Goal: Information Seeking & Learning: Learn about a topic

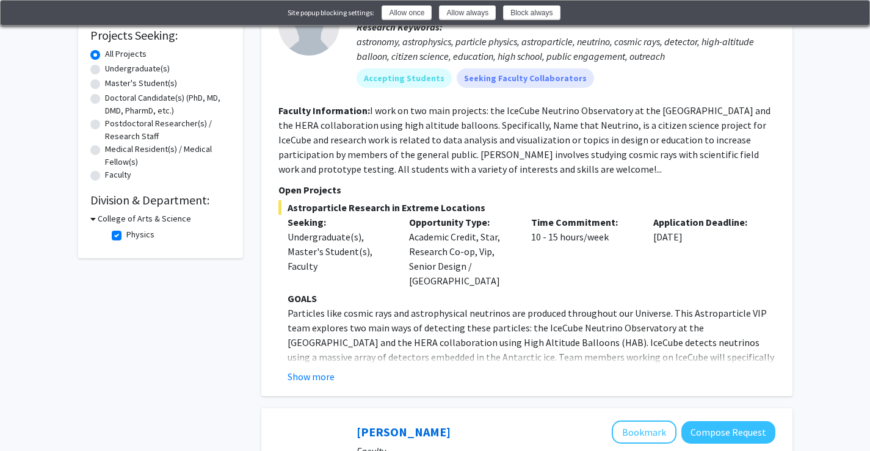
scroll to position [244, 0]
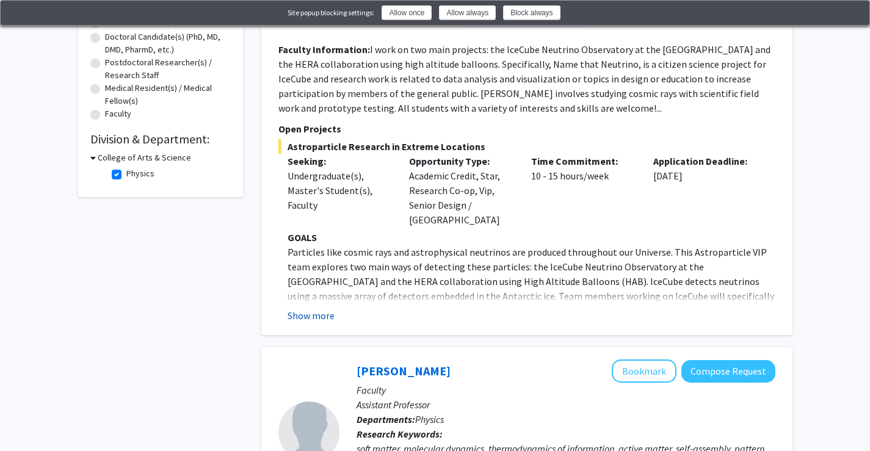
click at [309, 308] on button "Show more" at bounding box center [310, 315] width 47 height 15
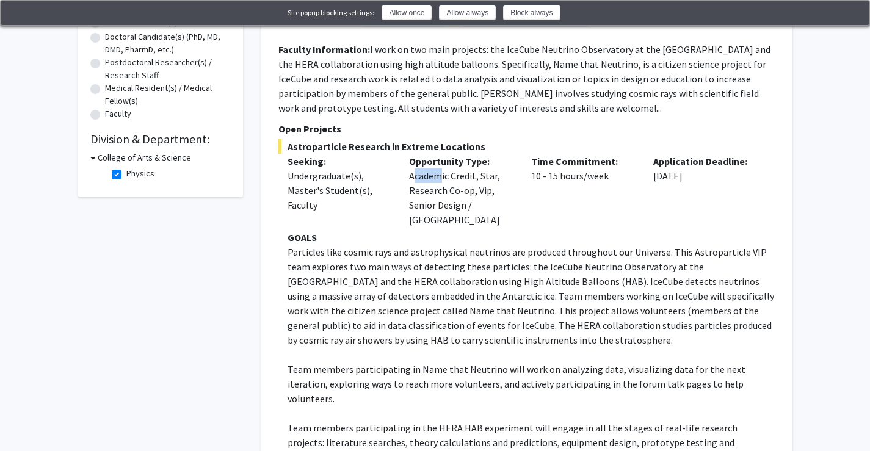
drag, startPoint x: 405, startPoint y: 168, endPoint x: 437, endPoint y: 179, distance: 33.6
click at [437, 179] on div "Opportunity Type: Academic Credit, Star, Research Co-op, Vip, Senior Design / C…" at bounding box center [461, 190] width 122 height 73
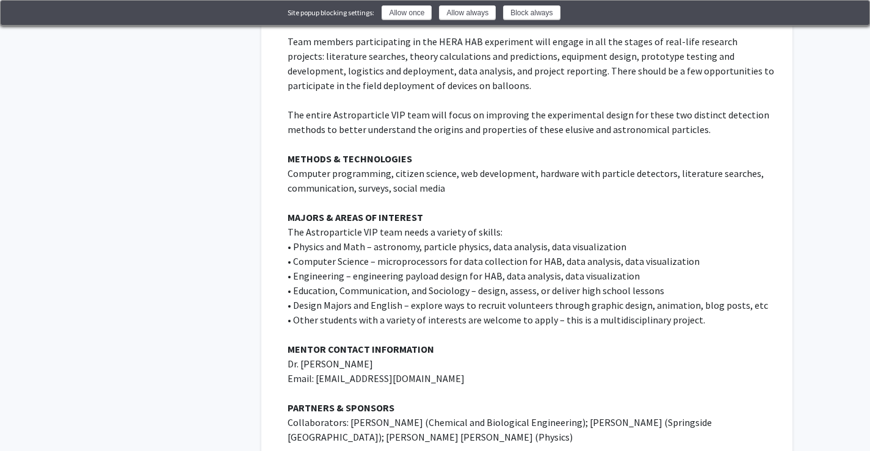
scroll to position [610, 0]
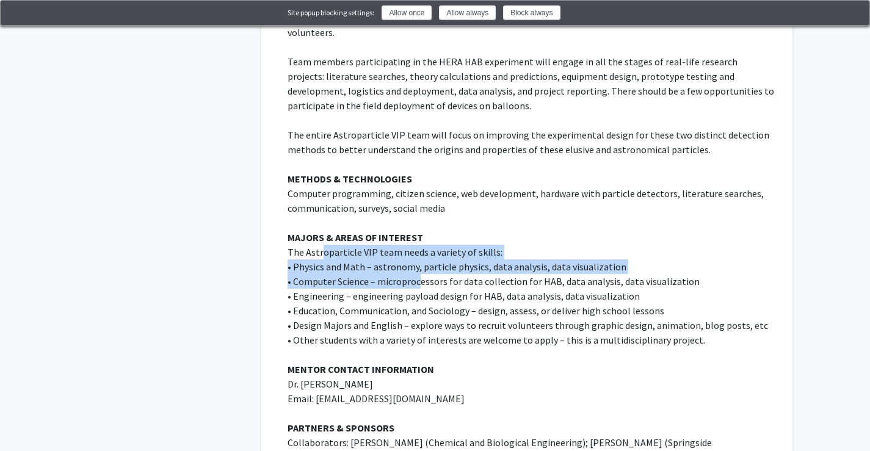
drag, startPoint x: 384, startPoint y: 241, endPoint x: 445, endPoint y: 252, distance: 62.0
click at [419, 248] on div "GOALS Particles like cosmic rays and astrophysical neutrinos are produced throu…" at bounding box center [531, 208] width 488 height 688
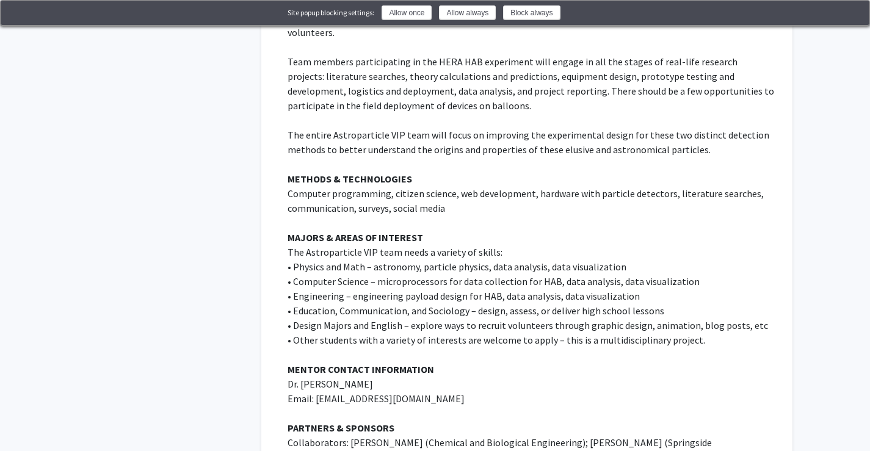
click at [453, 274] on p "• Computer Science – microprocessors for data collection for HAB, data analysis…" at bounding box center [531, 281] width 488 height 15
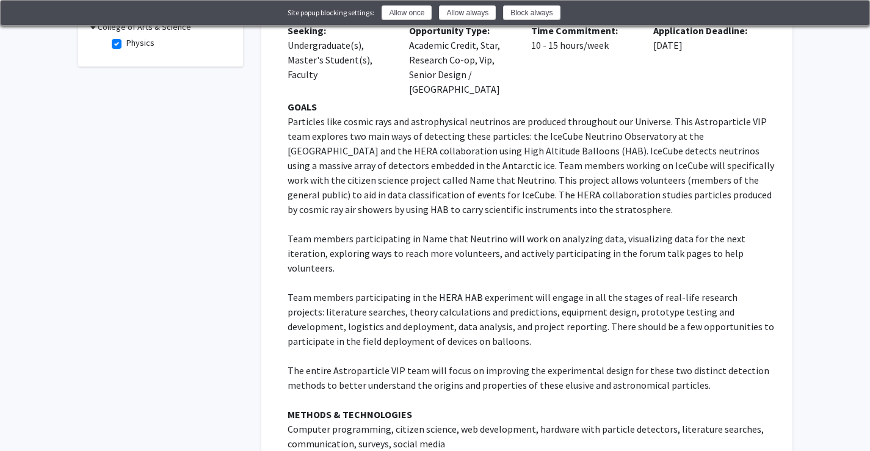
scroll to position [305, 0]
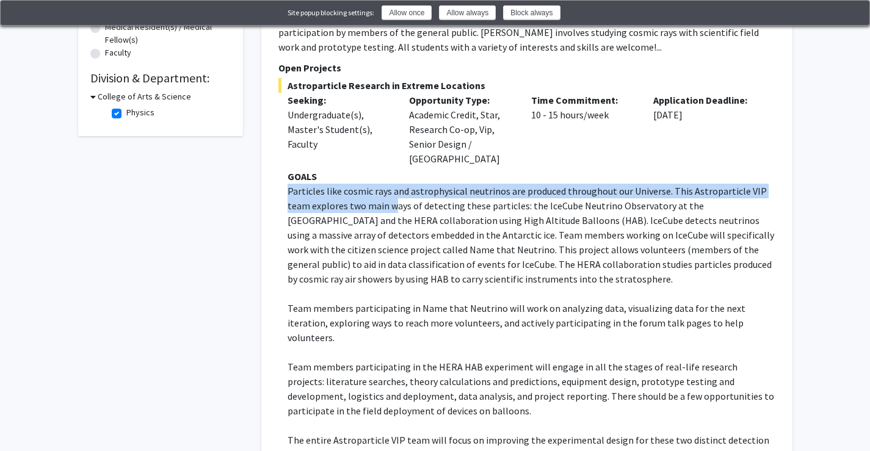
drag, startPoint x: 287, startPoint y: 171, endPoint x: 397, endPoint y: 196, distance: 112.5
click at [395, 195] on p "Particles like cosmic rays and astrophysical neutrinos are produced throughout …" at bounding box center [531, 235] width 488 height 103
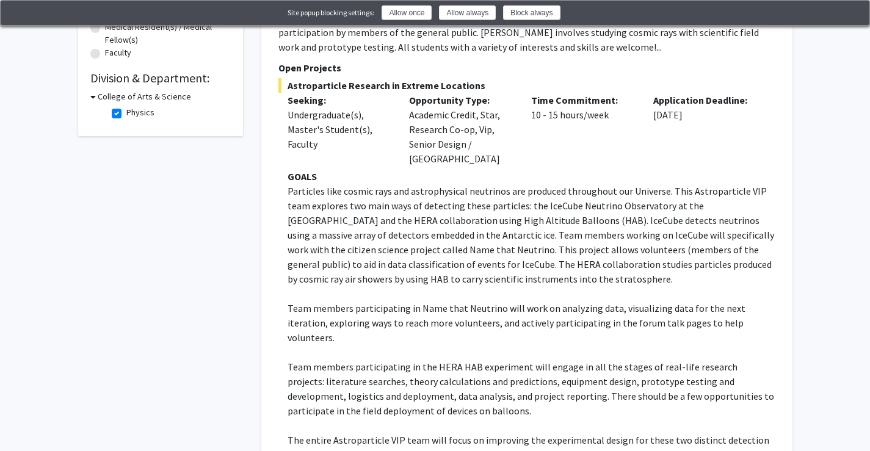
click at [430, 225] on p "Particles like cosmic rays and astrophysical neutrinos are produced throughout …" at bounding box center [531, 235] width 488 height 103
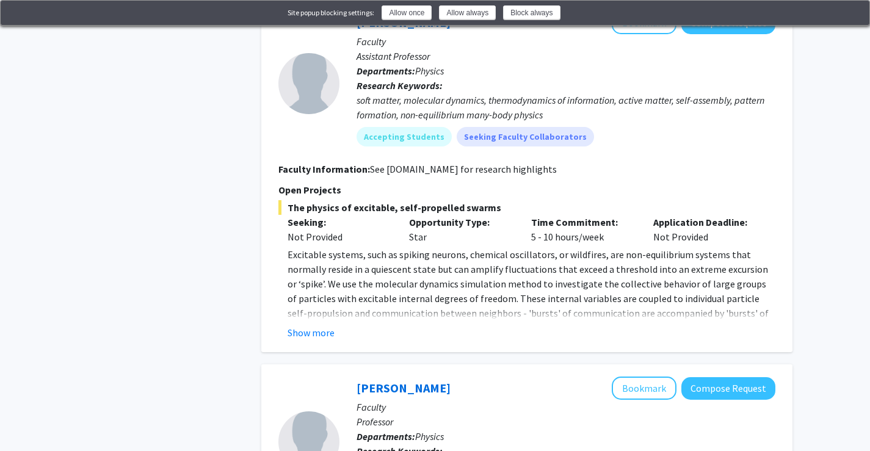
scroll to position [1221, 0]
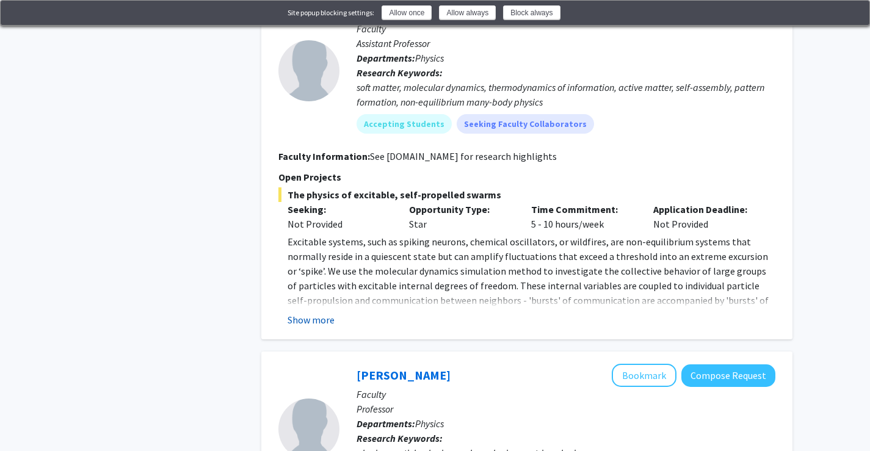
click at [321, 312] on button "Show more" at bounding box center [310, 319] width 47 height 15
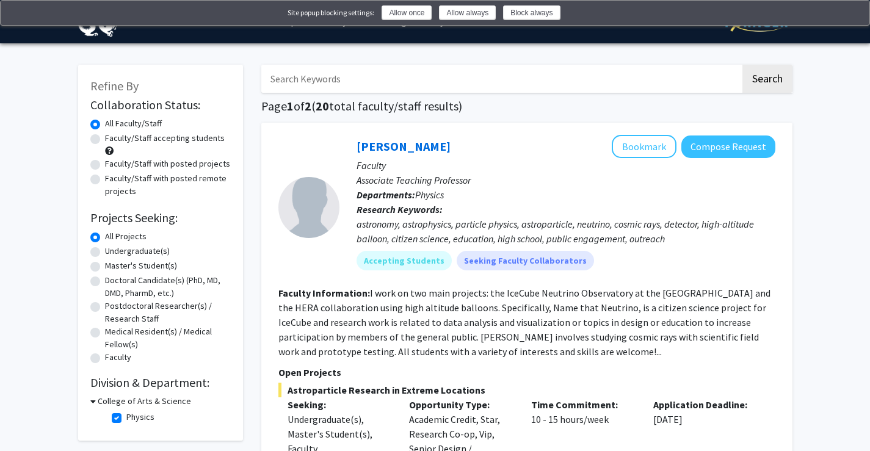
scroll to position [0, 0]
click at [109, 400] on h3 "College of Arts & Science" at bounding box center [144, 401] width 93 height 13
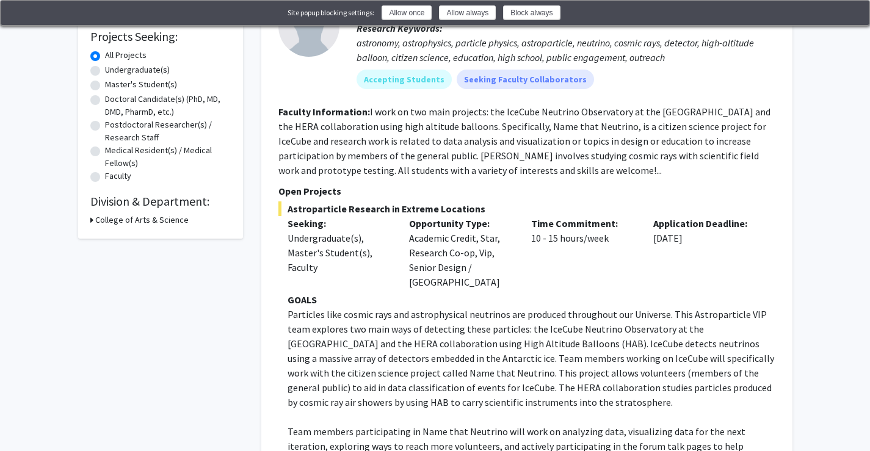
scroll to position [183, 0]
click at [124, 217] on h3 "College of Arts & Science" at bounding box center [141, 218] width 93 height 13
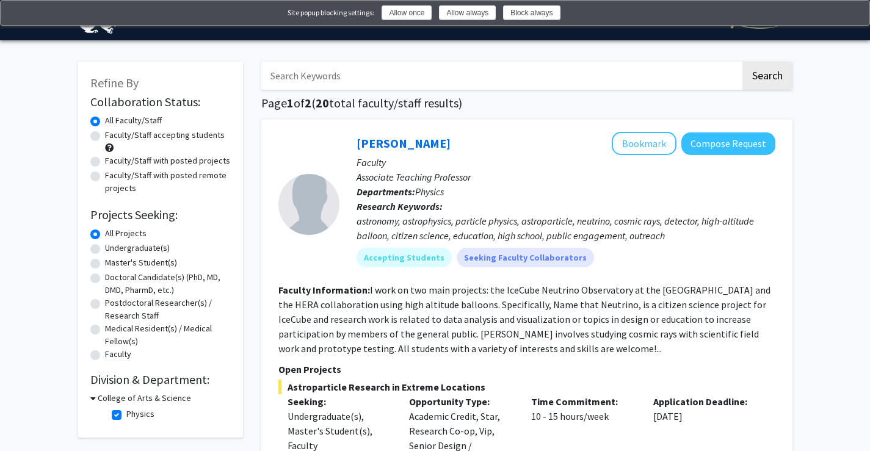
scroll to position [0, 0]
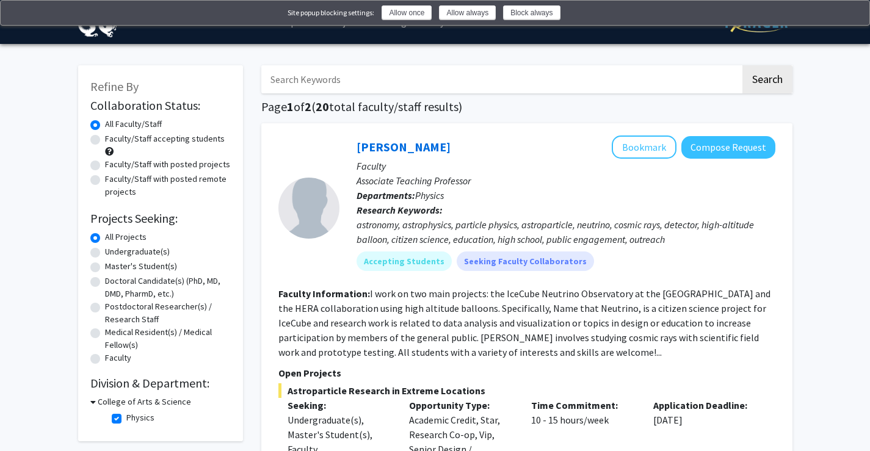
click at [859, 7] on button at bounding box center [852, 12] width 15 height 15
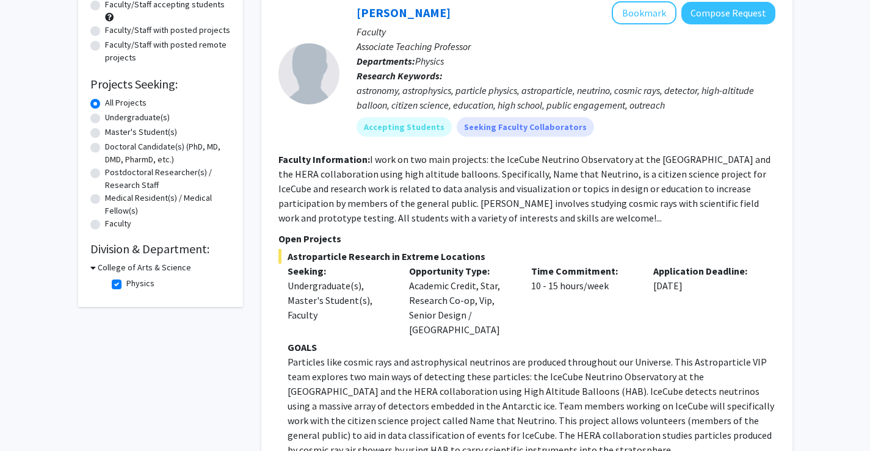
scroll to position [183, 0]
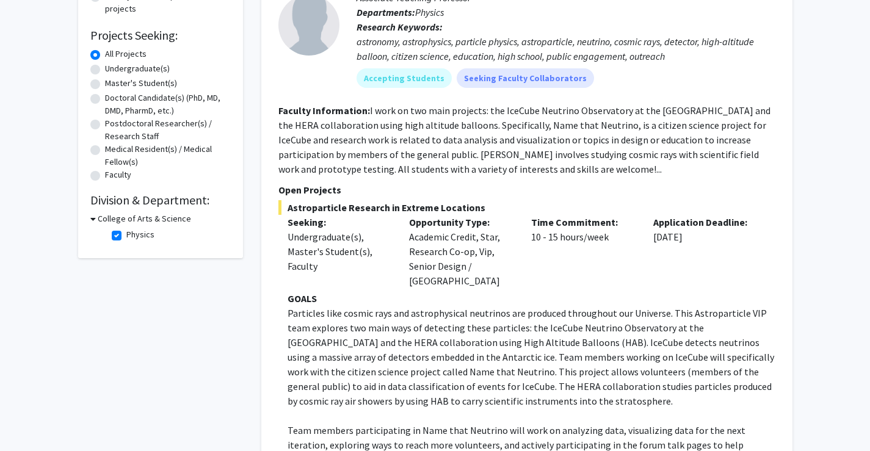
click at [117, 228] on fg-checkbox "Physics Physics" at bounding box center [170, 235] width 116 height 15
click at [126, 234] on label "Physics" at bounding box center [140, 234] width 28 height 13
click at [126, 234] on input "Physics" at bounding box center [130, 232] width 8 height 8
checkbox input "false"
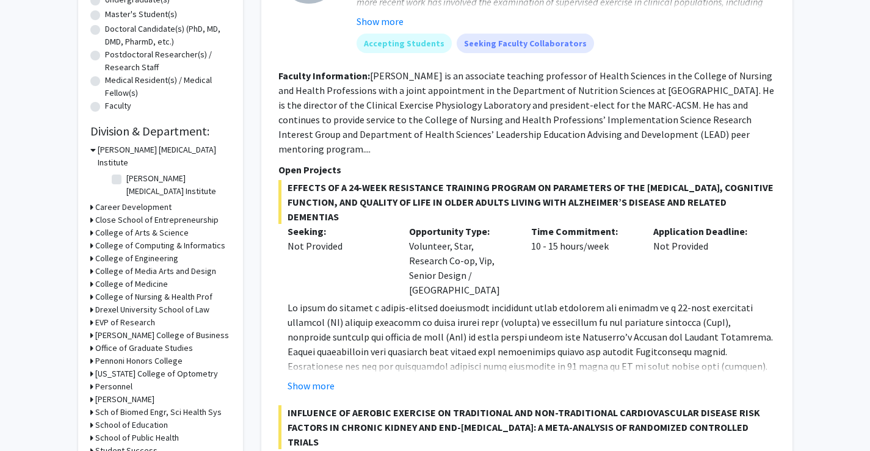
scroll to position [305, 0]
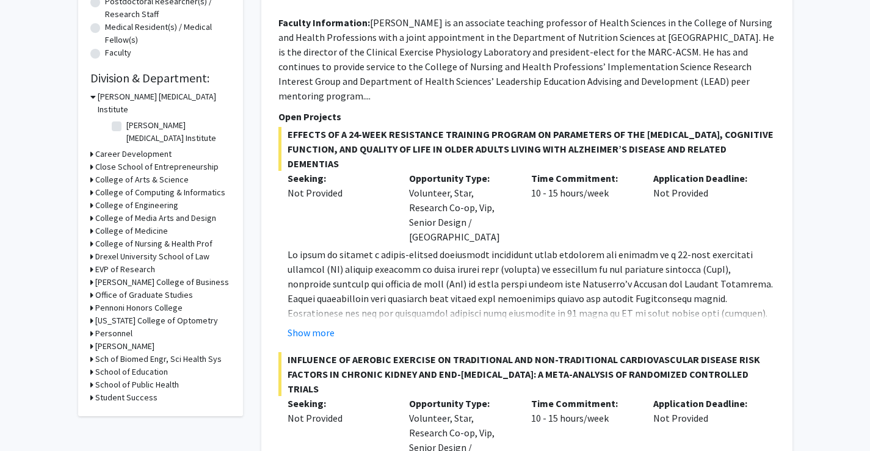
click at [96, 199] on h3 "College of Engineering" at bounding box center [136, 205] width 83 height 13
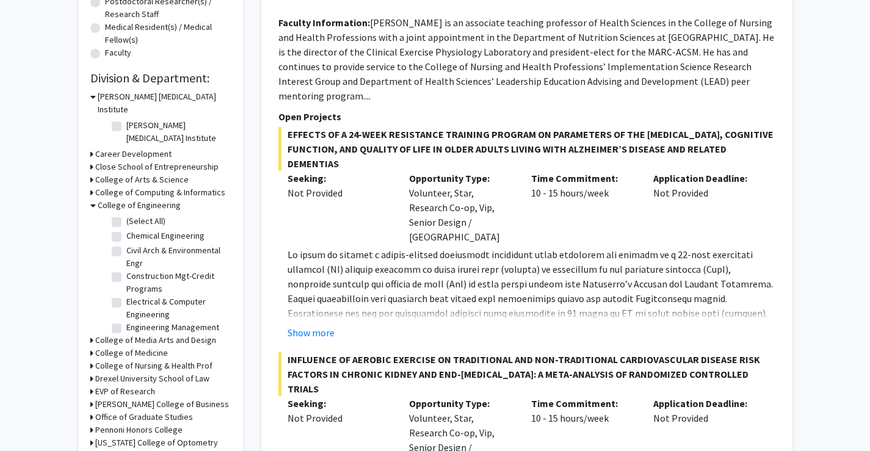
click at [126, 215] on label "(Select All)" at bounding box center [145, 221] width 39 height 13
click at [126, 215] on input "(Select All)" at bounding box center [130, 219] width 8 height 8
checkbox input "true"
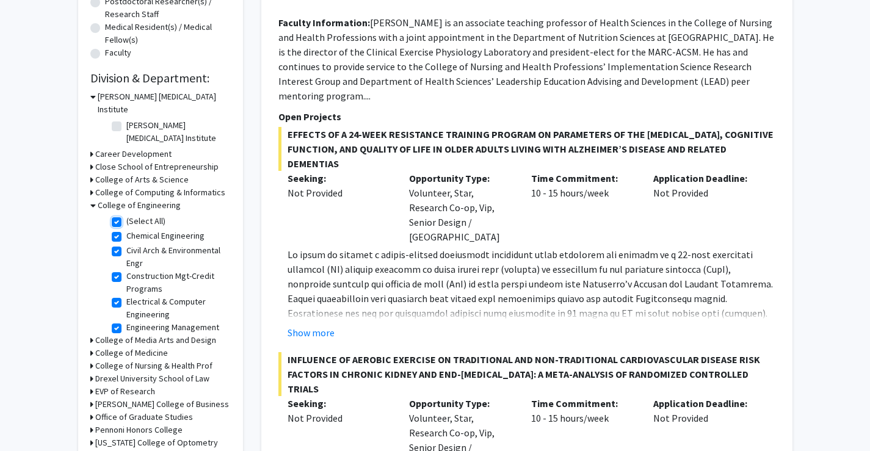
checkbox input "true"
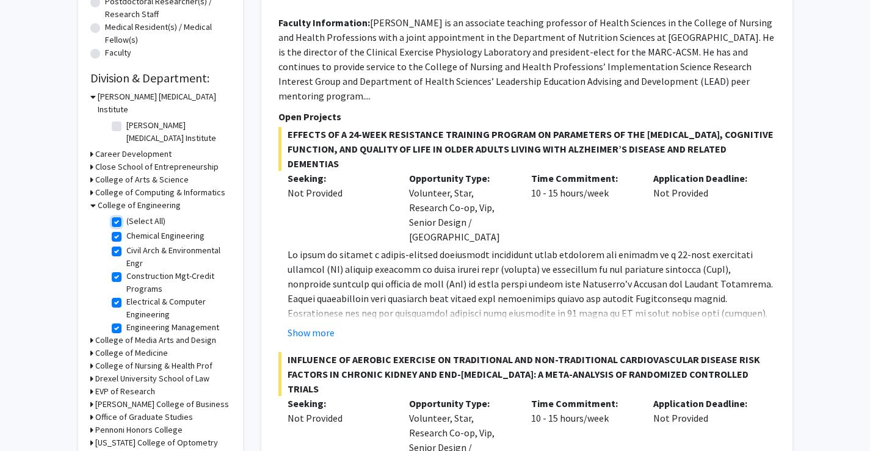
checkbox input "true"
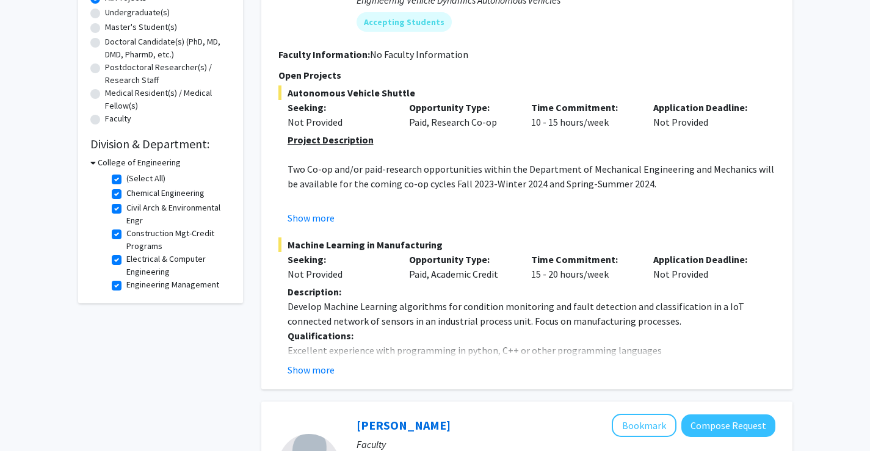
scroll to position [244, 0]
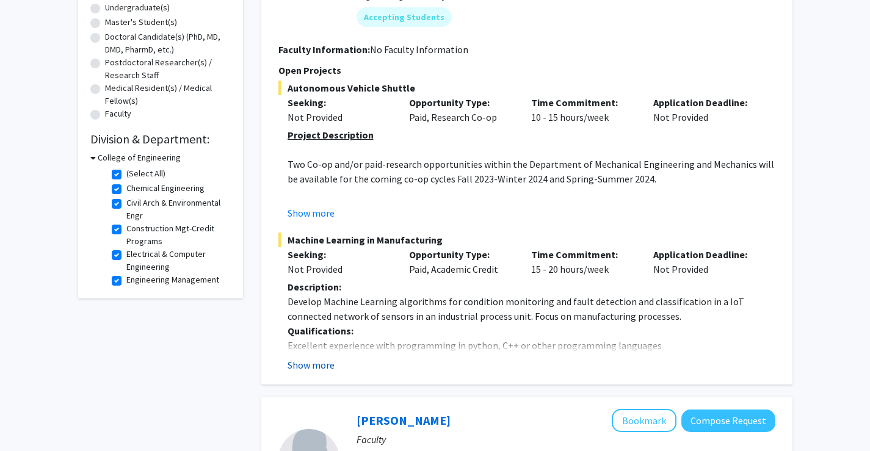
click at [309, 361] on button "Show more" at bounding box center [310, 365] width 47 height 15
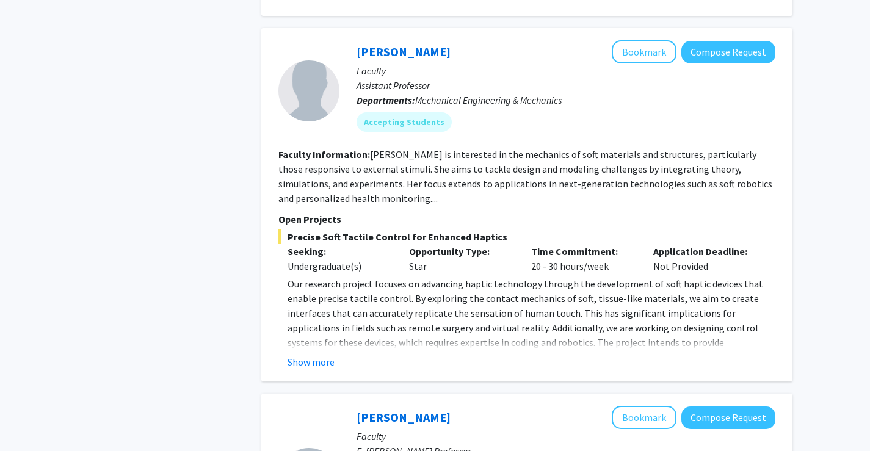
scroll to position [732, 0]
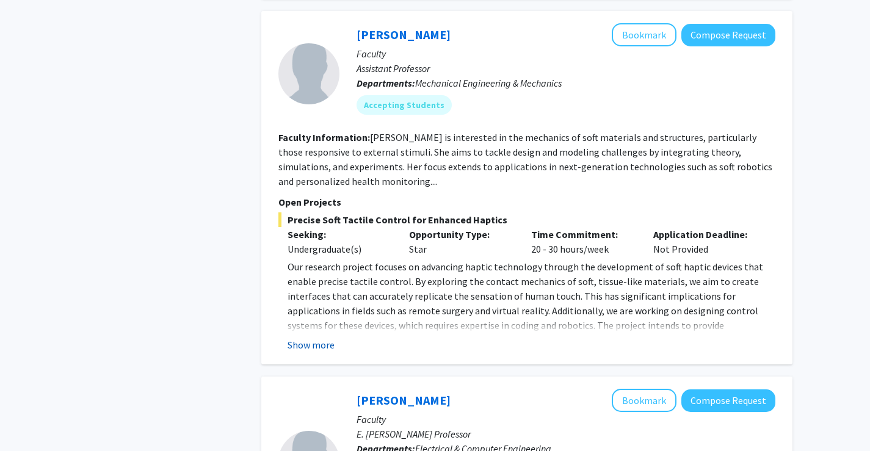
click at [310, 342] on button "Show more" at bounding box center [310, 344] width 47 height 15
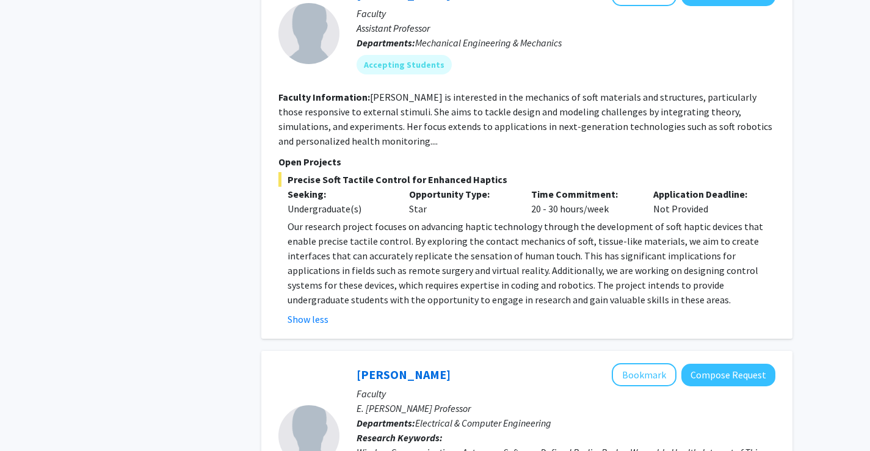
scroll to position [793, 0]
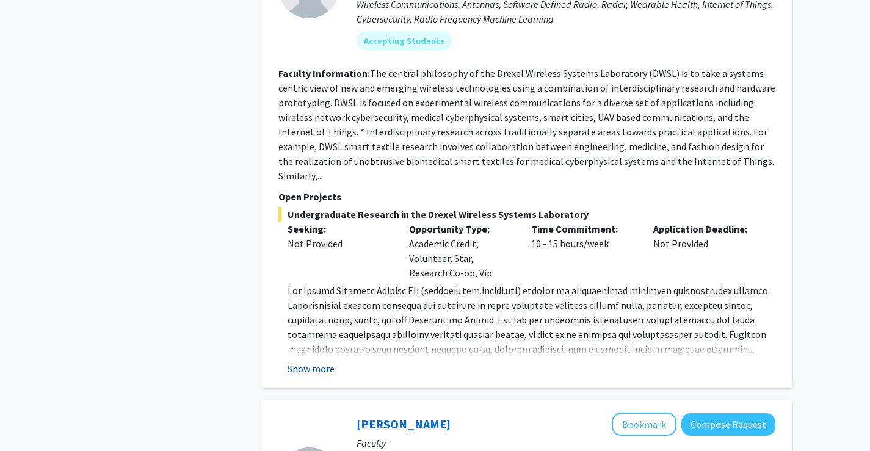
click at [320, 361] on button "Show more" at bounding box center [310, 368] width 47 height 15
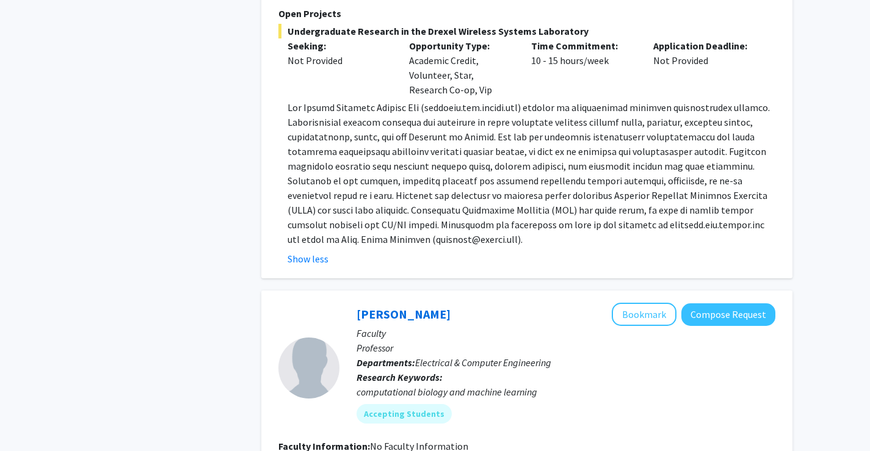
scroll to position [1343, 0]
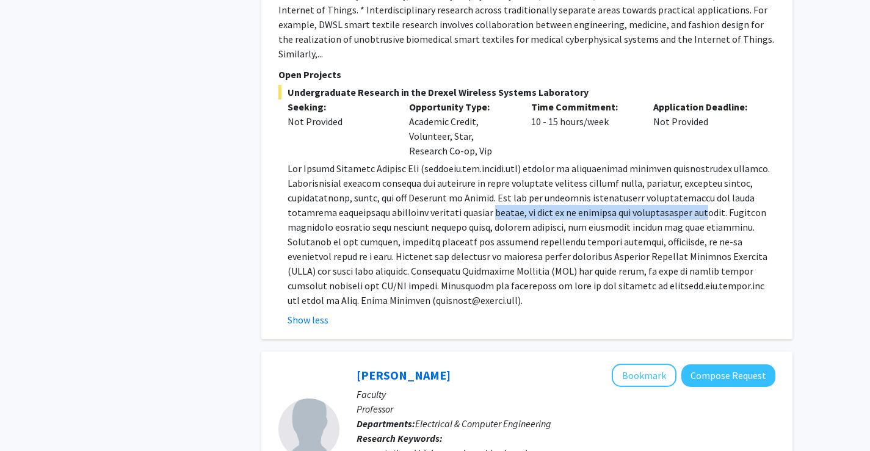
drag, startPoint x: 447, startPoint y: 203, endPoint x: 670, endPoint y: 198, distance: 223.4
click at [668, 197] on p at bounding box center [531, 234] width 488 height 146
click at [676, 201] on p at bounding box center [531, 234] width 488 height 146
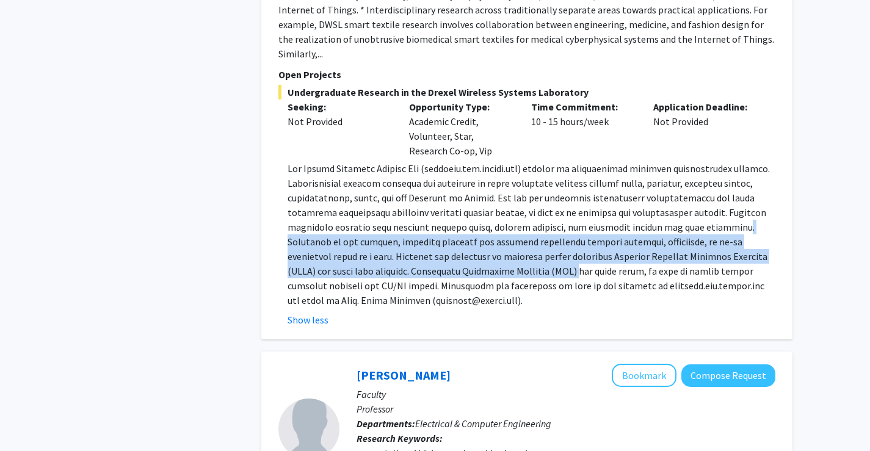
drag, startPoint x: 677, startPoint y: 211, endPoint x: 427, endPoint y: 249, distance: 253.1
click at [427, 249] on p at bounding box center [531, 234] width 488 height 146
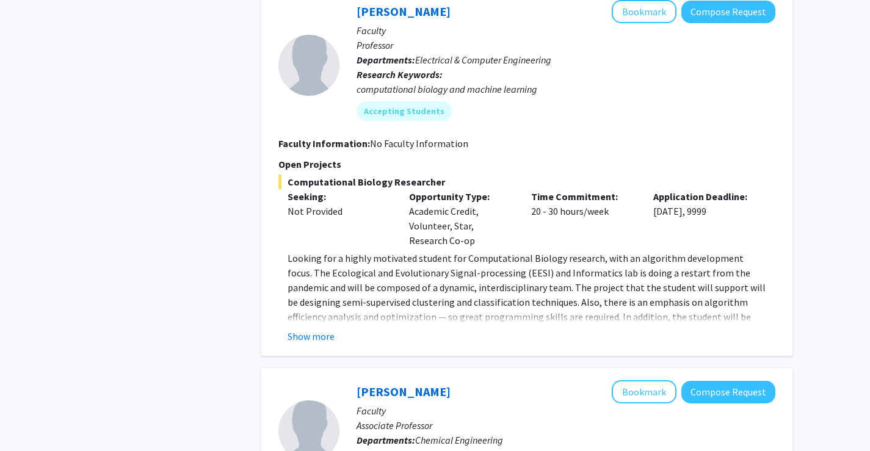
scroll to position [1709, 0]
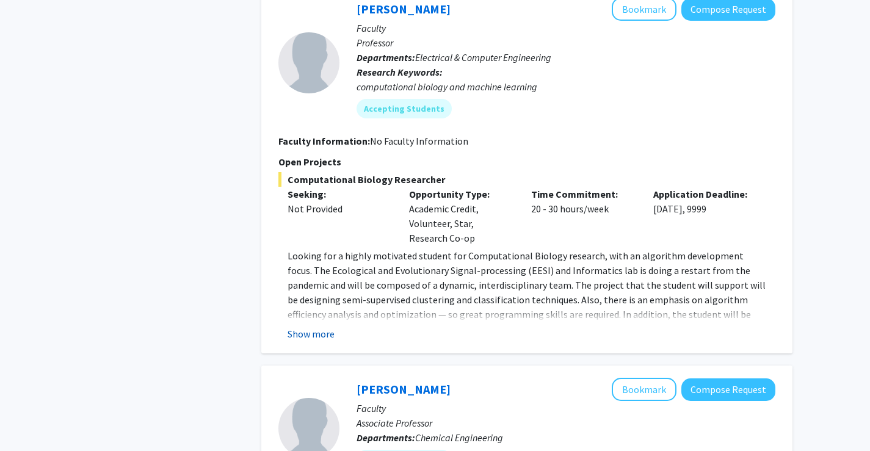
click at [320, 326] on button "Show more" at bounding box center [310, 333] width 47 height 15
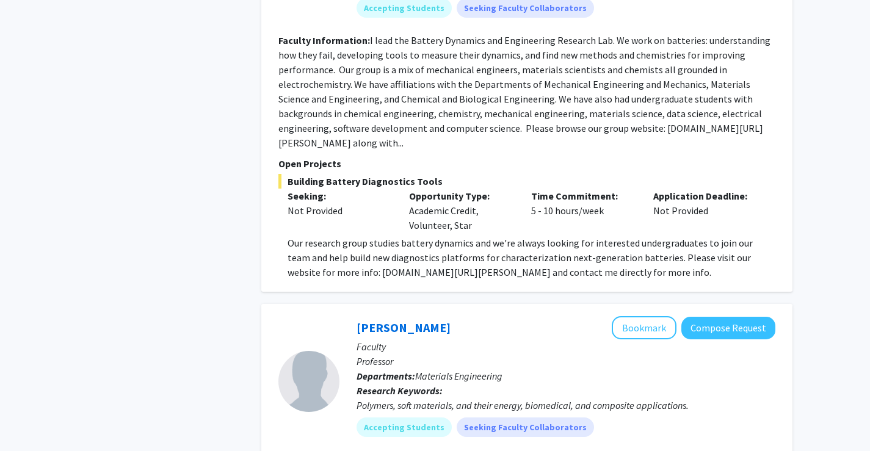
scroll to position [3417, 0]
